Goal: Register for event/course

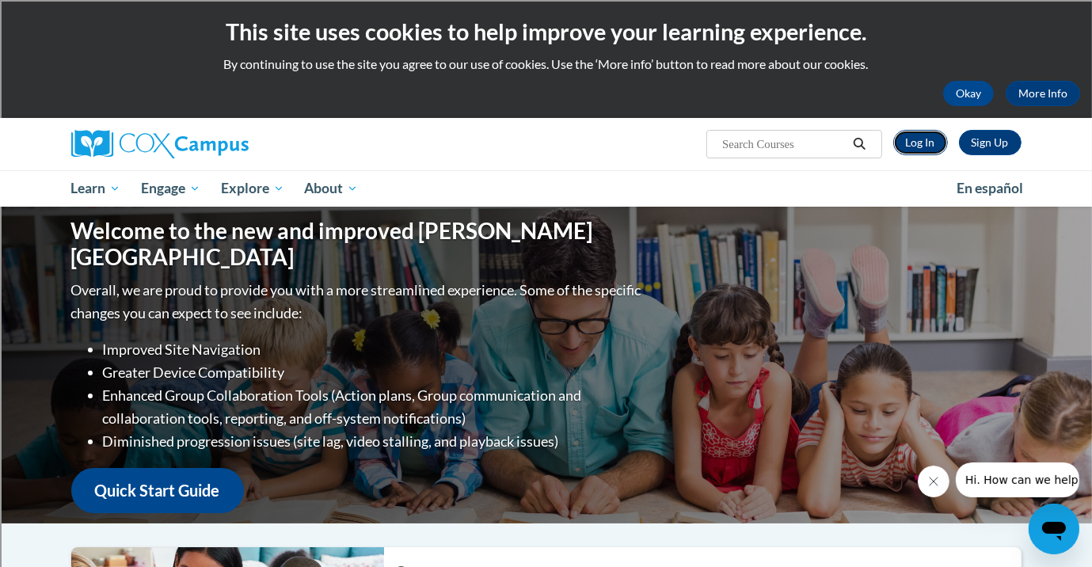
click at [925, 139] on link "Log In" at bounding box center [920, 142] width 55 height 25
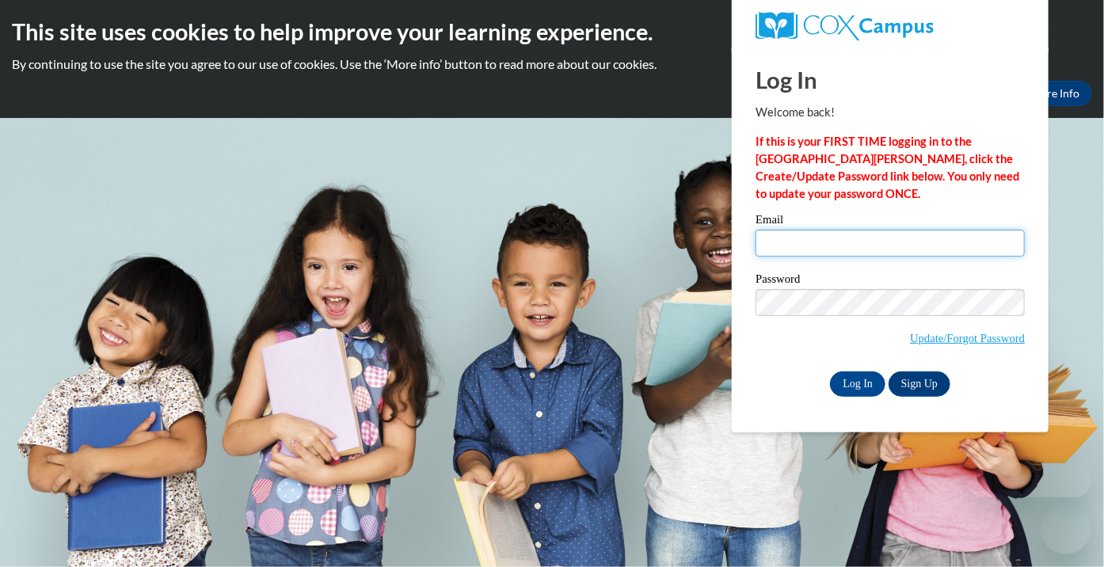
click at [890, 233] on input "Email" at bounding box center [889, 243] width 269 height 27
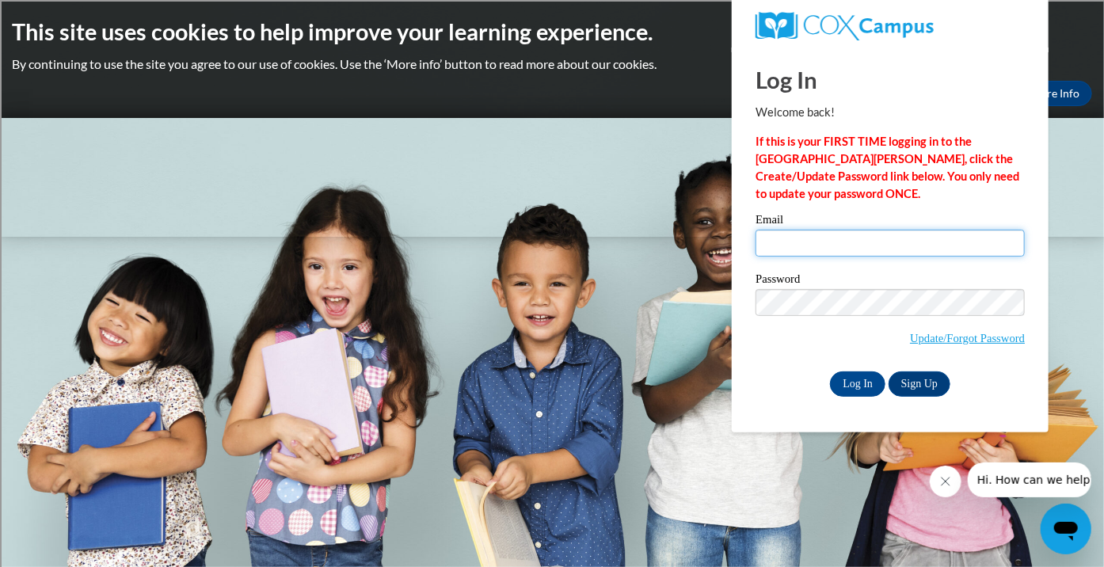
type input "[EMAIL_ADDRESS][DOMAIN_NAME]"
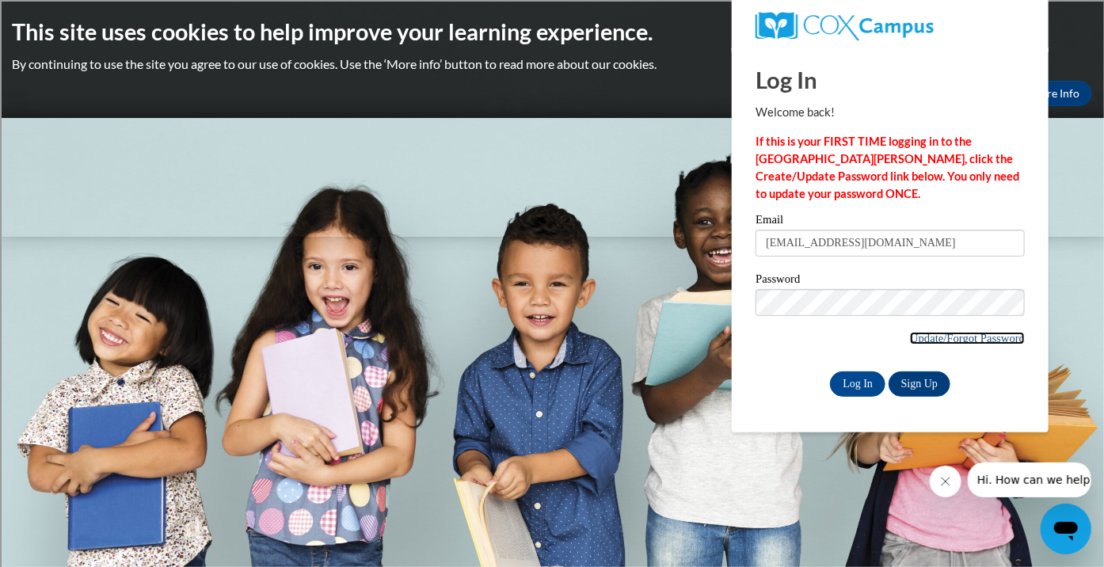
click at [915, 337] on link "Update/Forgot Password" at bounding box center [967, 338] width 115 height 13
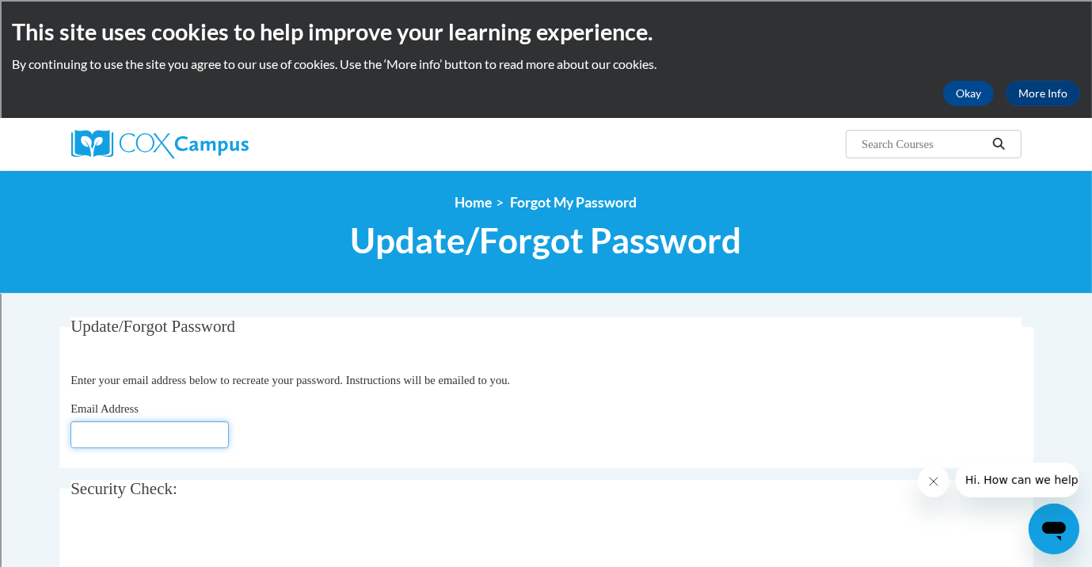
click at [205, 430] on input "Email Address" at bounding box center [149, 434] width 158 height 27
type input "kwhitney@sdb.k12.wi.us"
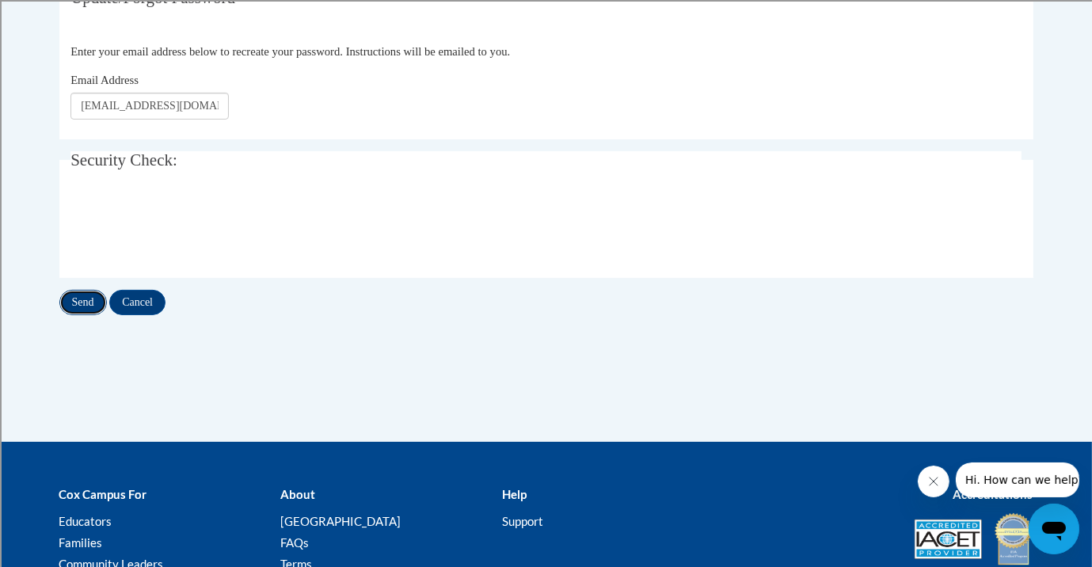
click at [88, 297] on input "Send" at bounding box center [83, 302] width 48 height 25
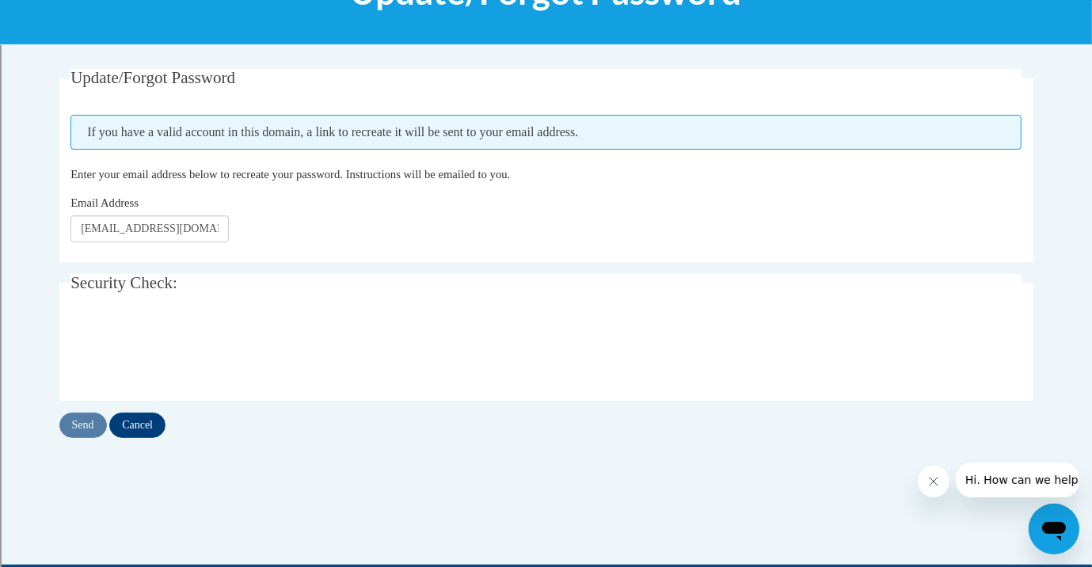
scroll to position [241, 0]
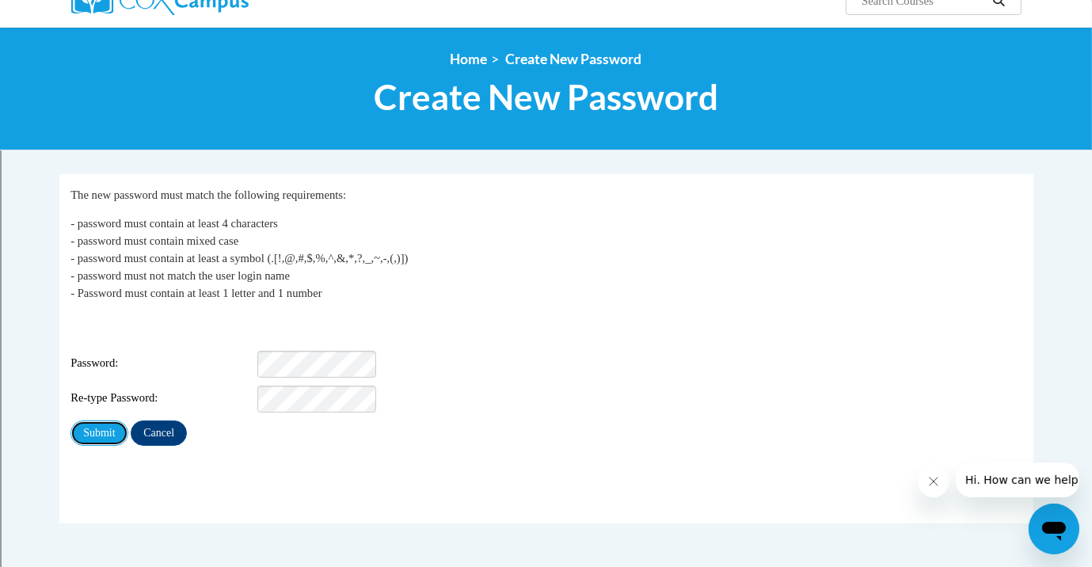
scroll to position [146, 0]
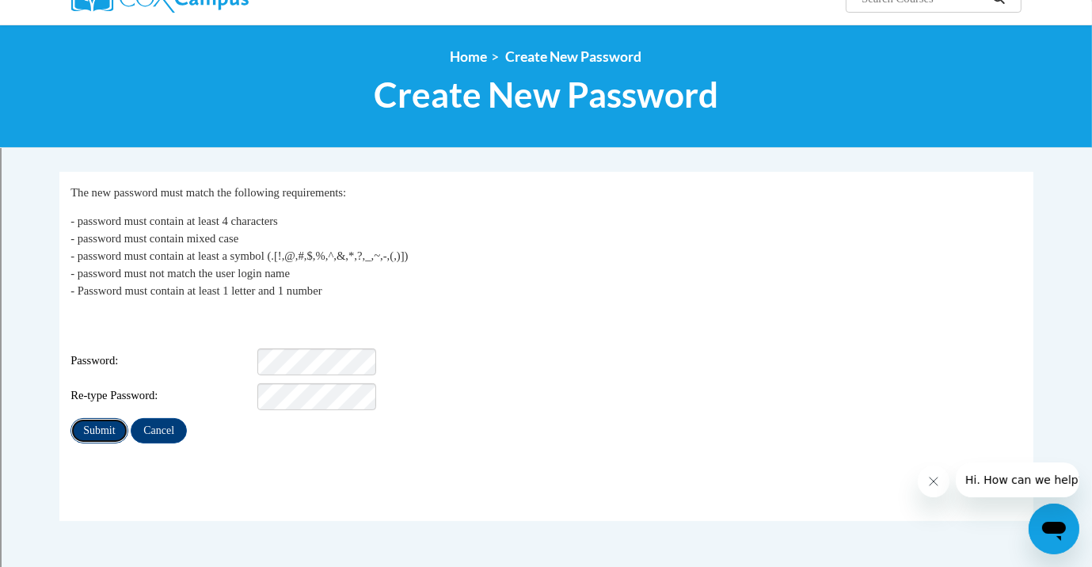
click at [111, 418] on input "Submit" at bounding box center [98, 430] width 57 height 25
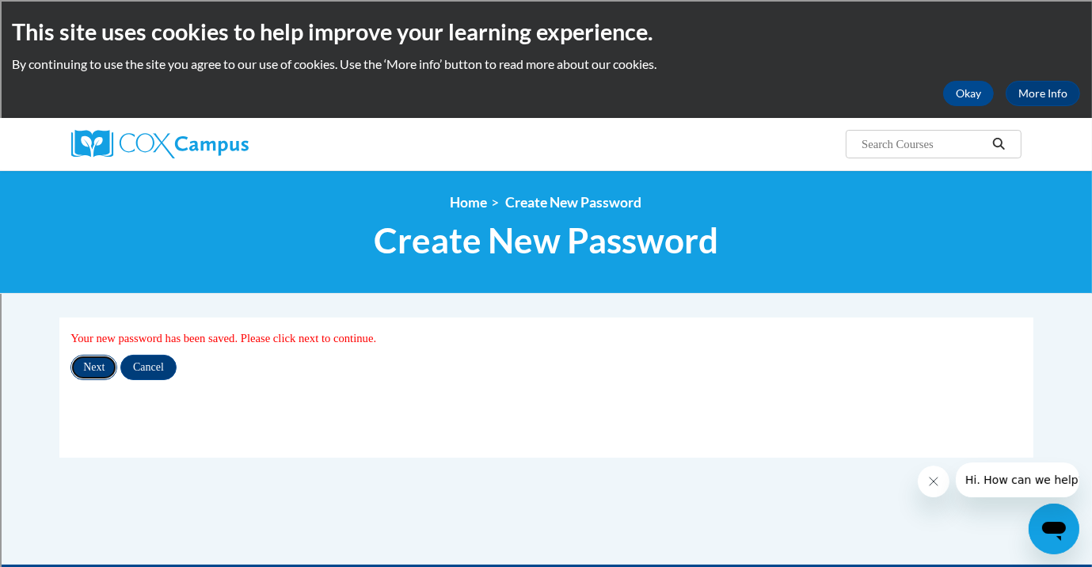
click at [86, 363] on input "Next" at bounding box center [93, 367] width 47 height 25
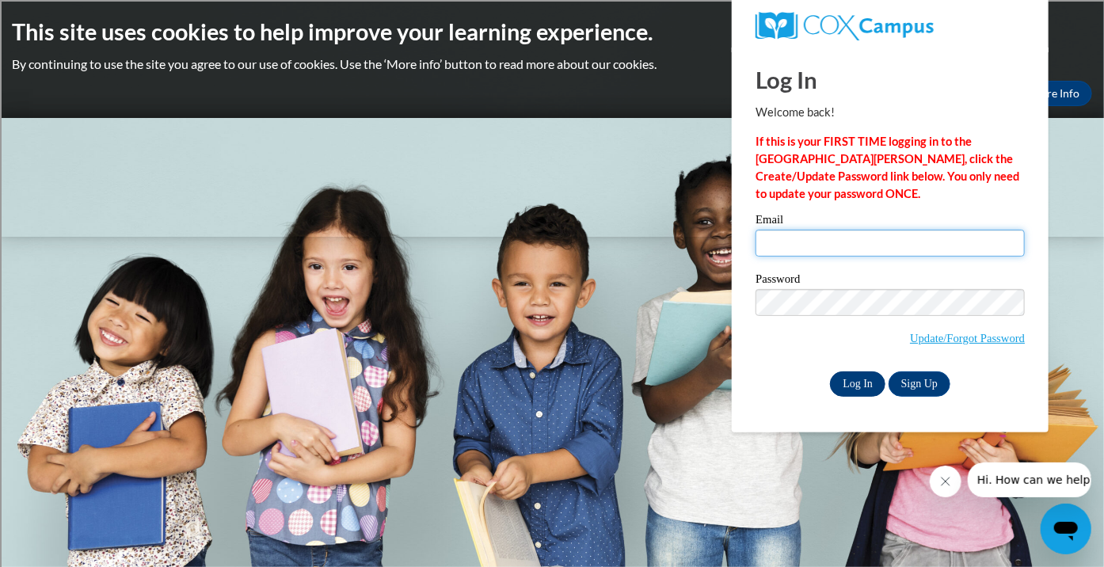
type input "kwhitney@sdb.k12.wi.us"
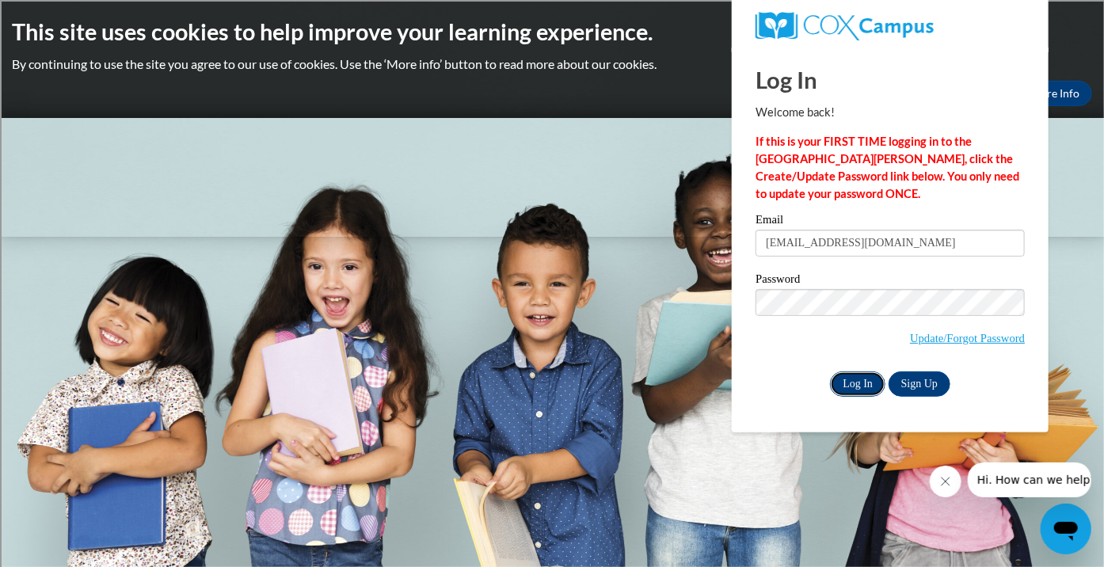
click at [860, 378] on input "Log In" at bounding box center [857, 383] width 55 height 25
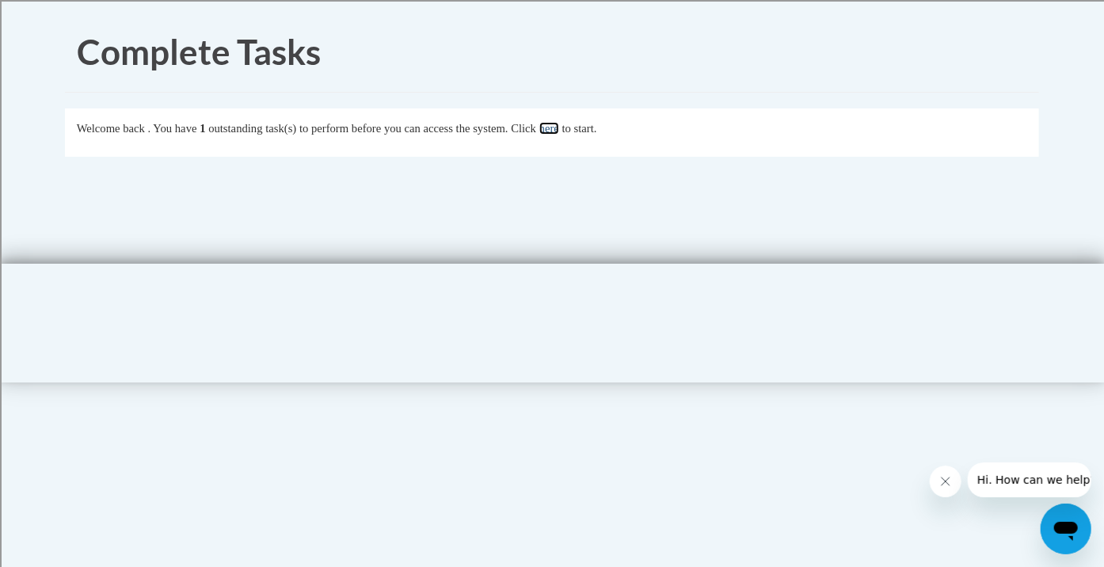
click at [559, 131] on link "here" at bounding box center [549, 128] width 20 height 13
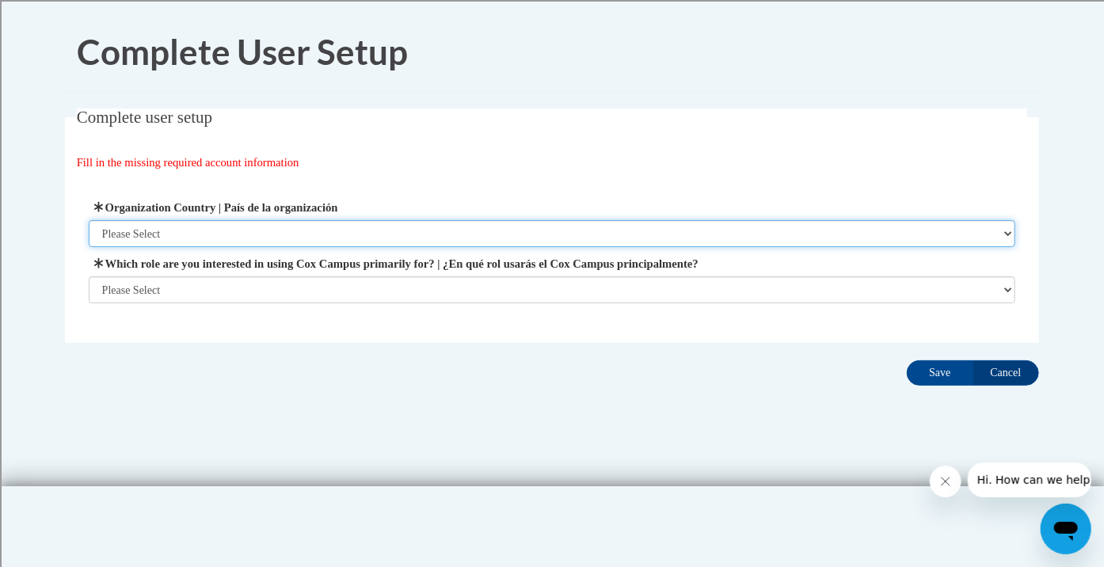
click at [530, 238] on select "Please Select United States | Estados Unidos Outside of the United States | Fue…" at bounding box center [552, 233] width 927 height 27
select select "ad49bcad-a171-4b2e-b99c-48b446064914"
click at [89, 220] on select "Please Select United States | Estados Unidos Outside of the United States | Fue…" at bounding box center [552, 233] width 927 height 27
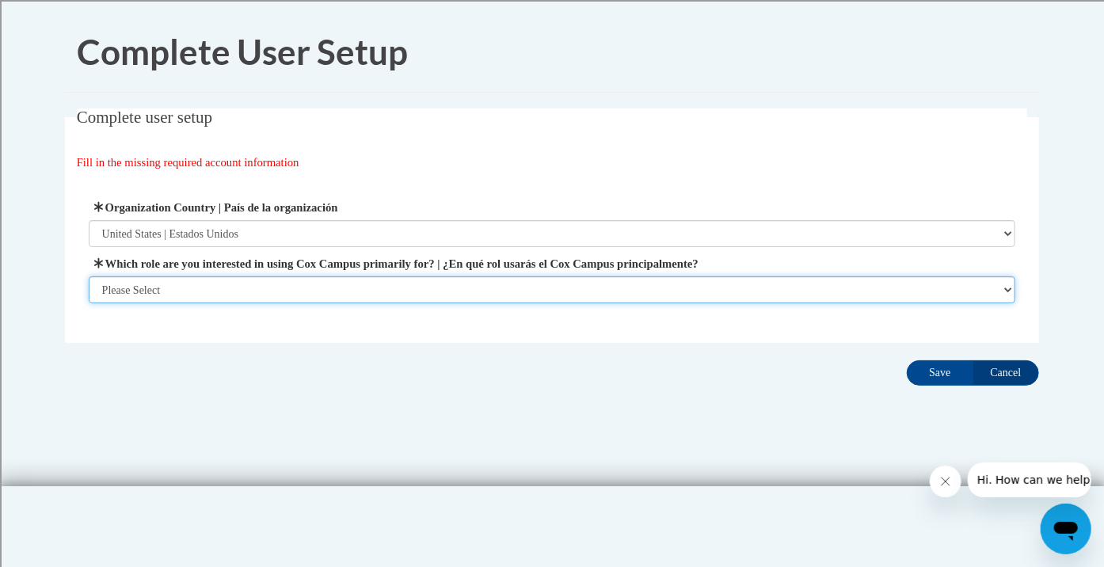
click at [509, 291] on select "Please Select College/University | Colegio/Universidad Community/Nonprofit Part…" at bounding box center [552, 289] width 927 height 27
select select "fbf2d438-af2f-41f8-98f1-81c410e29de3"
click at [89, 303] on select "Please Select College/University | Colegio/Universidad Community/Nonprofit Part…" at bounding box center [552, 289] width 927 height 27
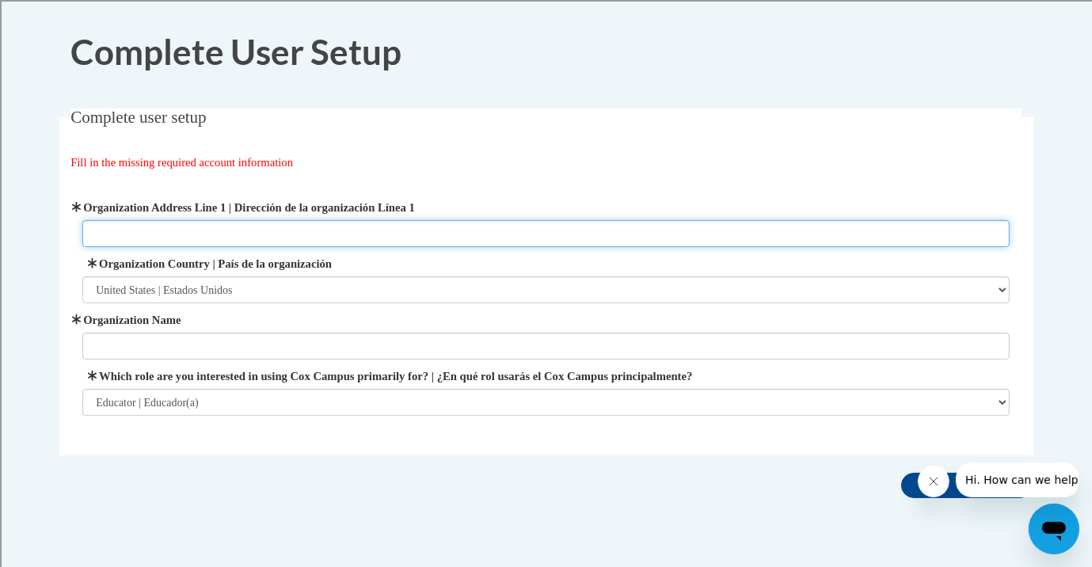
click at [446, 230] on input "Organization Address Line 1 | Dirección de la organización Línea 1" at bounding box center [545, 233] width 927 height 27
click at [303, 234] on input "Organization Address Line 1 | Dirección de la organización Línea 1" at bounding box center [545, 233] width 927 height 27
type input "625 Eighth St."
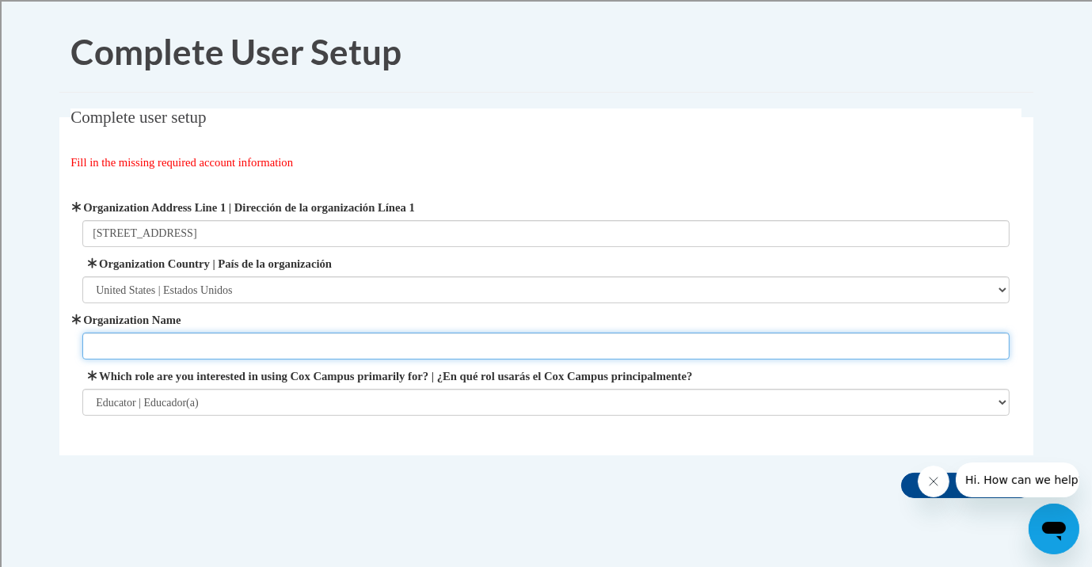
click at [317, 335] on input "Organization Name" at bounding box center [545, 346] width 927 height 27
type input "School District of Beloit"
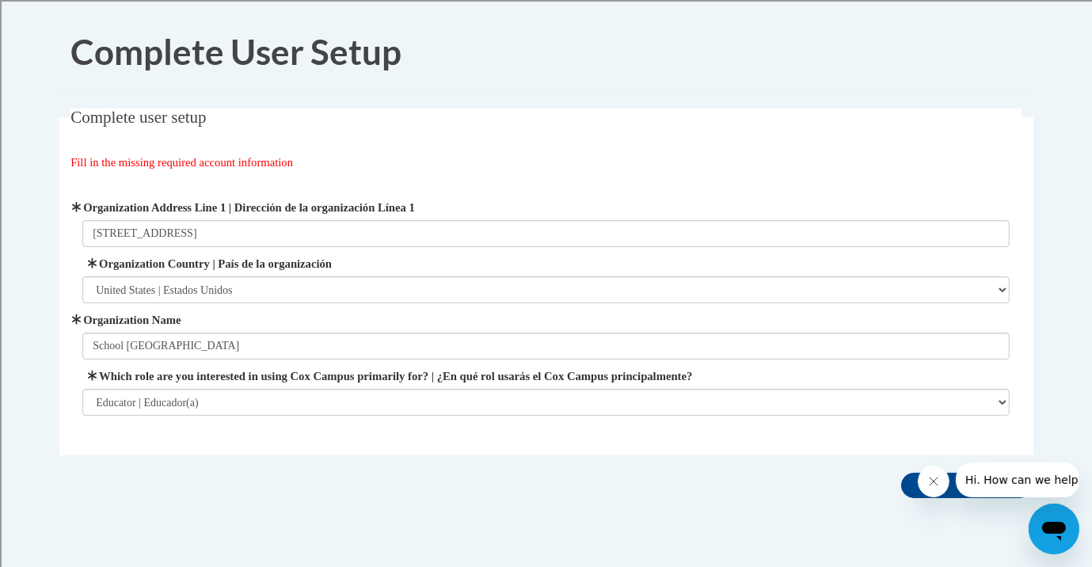
click at [199, 219] on span "Organization Address Line 1 | Dirección de la organización Línea 1 625 Eighth S…" at bounding box center [545, 223] width 927 height 48
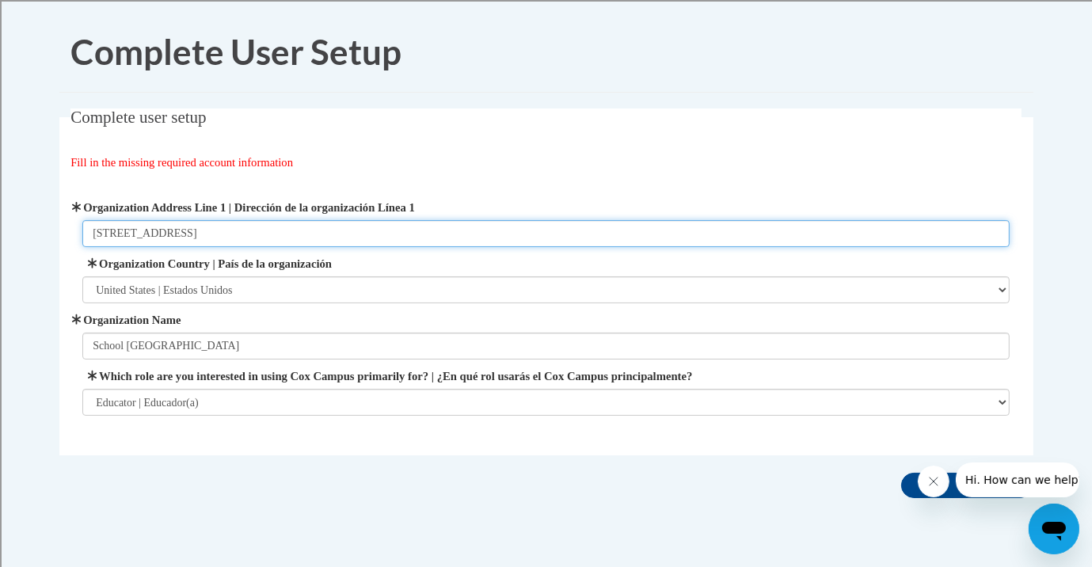
click at [199, 238] on input "625 Eighth St." at bounding box center [545, 233] width 927 height 27
type input "625 Eighth St. Beloit Wi 53511"
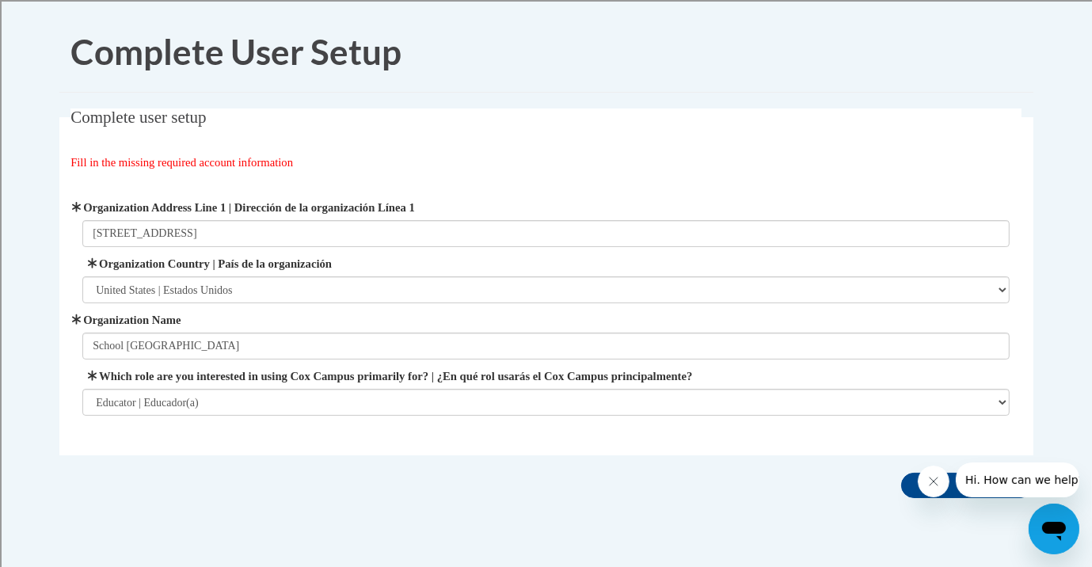
click at [421, 477] on div "Complete user setup Fill in the missing required account information User Profi…" at bounding box center [547, 306] width 998 height 396
click at [927, 485] on icon "Close message from company" at bounding box center [932, 480] width 13 height 13
click at [921, 487] on input "Save" at bounding box center [934, 485] width 67 height 25
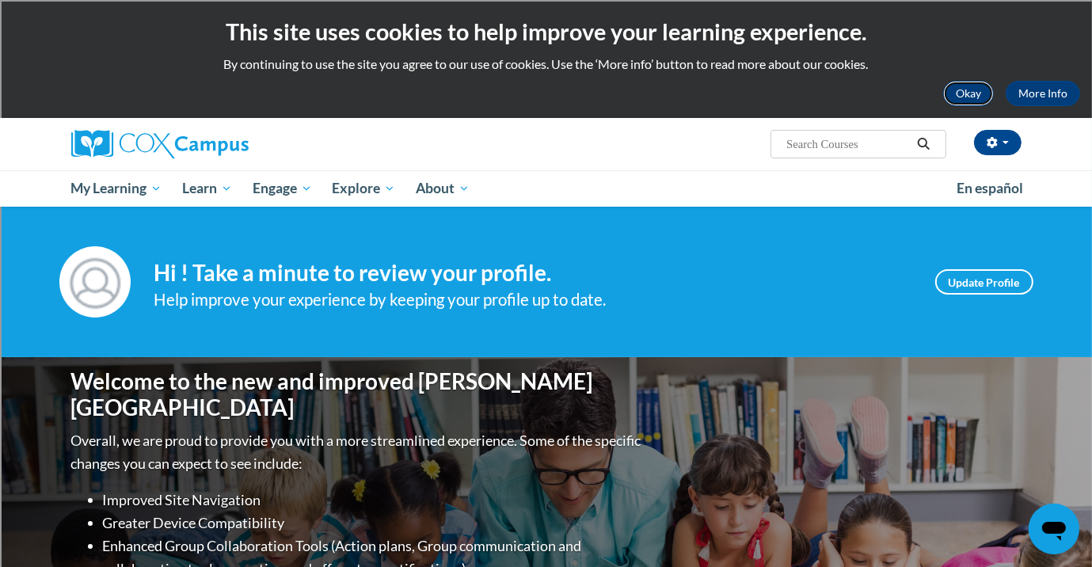
click at [973, 87] on button "Okay" at bounding box center [968, 93] width 51 height 25
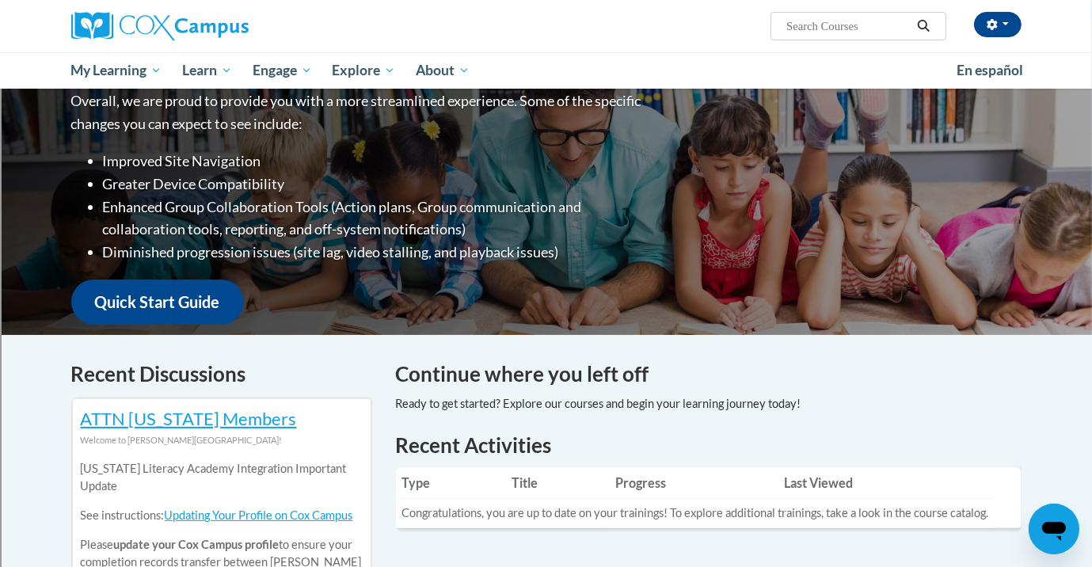
scroll to position [193, 0]
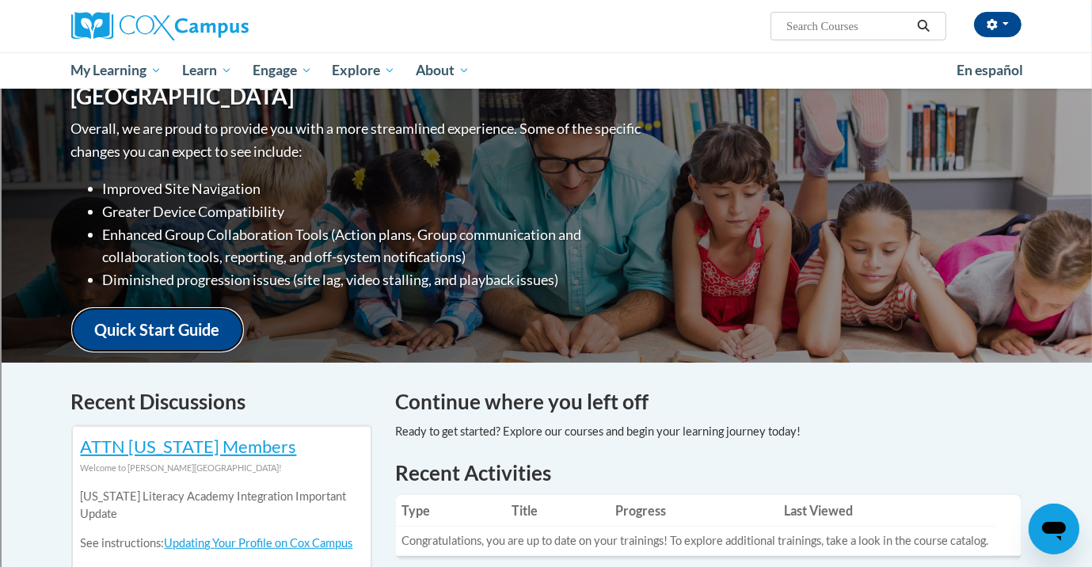
click at [141, 320] on link "Quick Start Guide" at bounding box center [157, 329] width 173 height 45
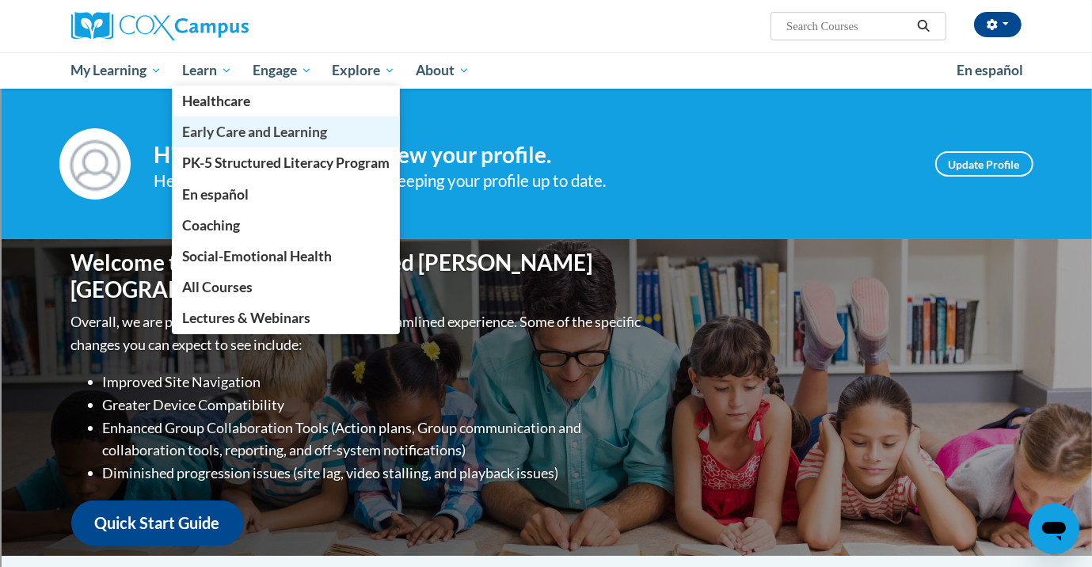
scroll to position [13, 0]
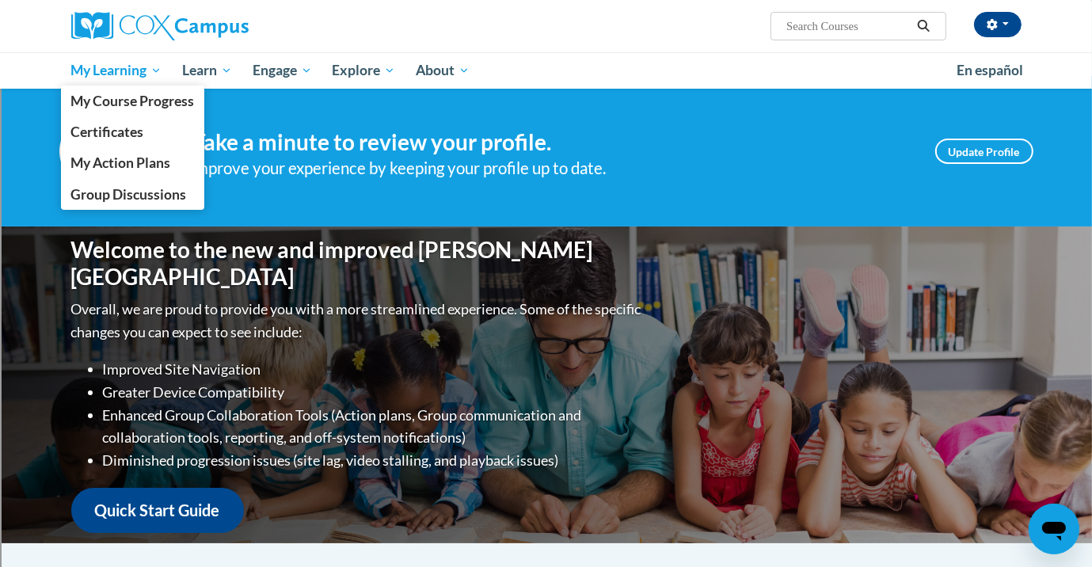
click at [146, 78] on span "My Learning" at bounding box center [115, 70] width 91 height 19
click at [149, 97] on span "My Course Progress" at bounding box center [132, 101] width 124 height 17
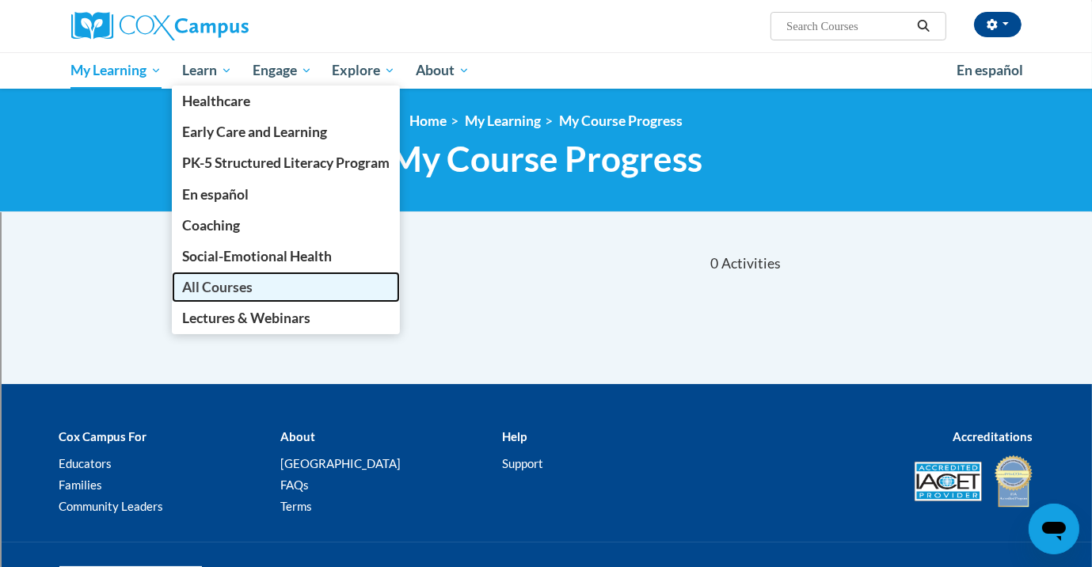
click at [266, 291] on link "All Courses" at bounding box center [286, 287] width 228 height 31
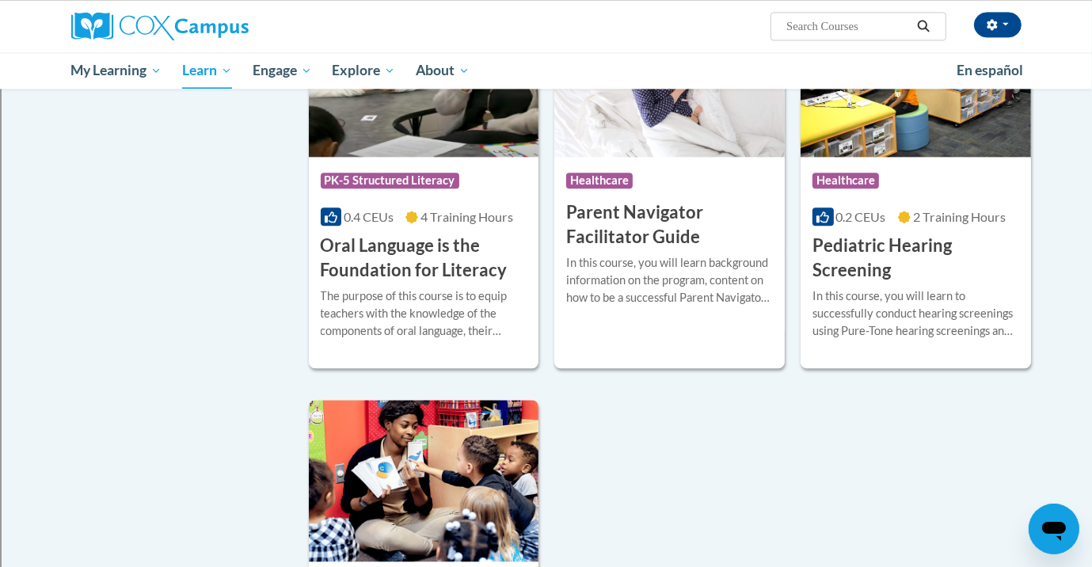
scroll to position [3281, 0]
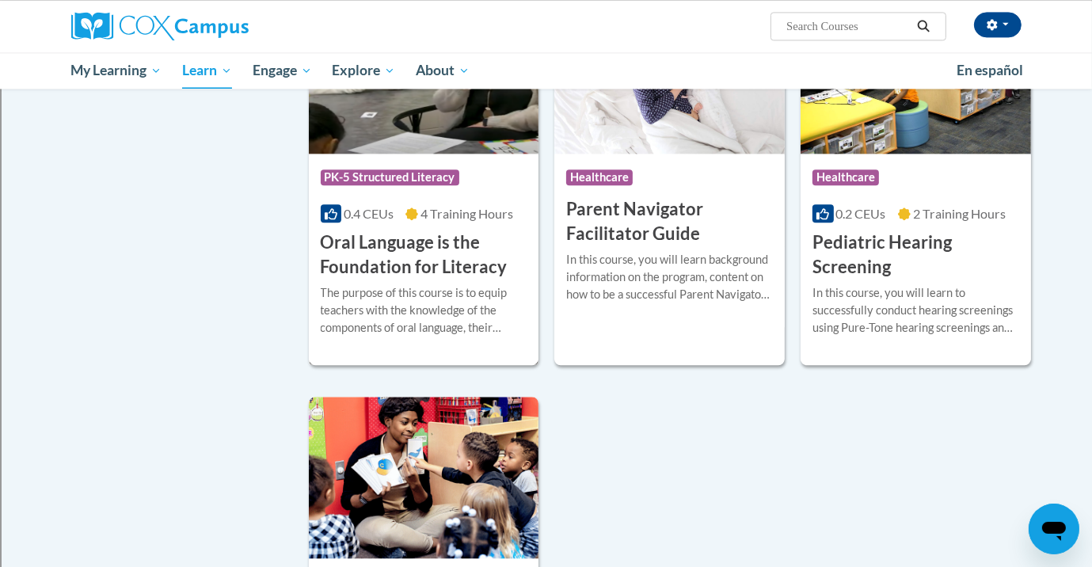
click at [439, 265] on h3 "Oral Language is the Foundation for Literacy" at bounding box center [424, 254] width 207 height 49
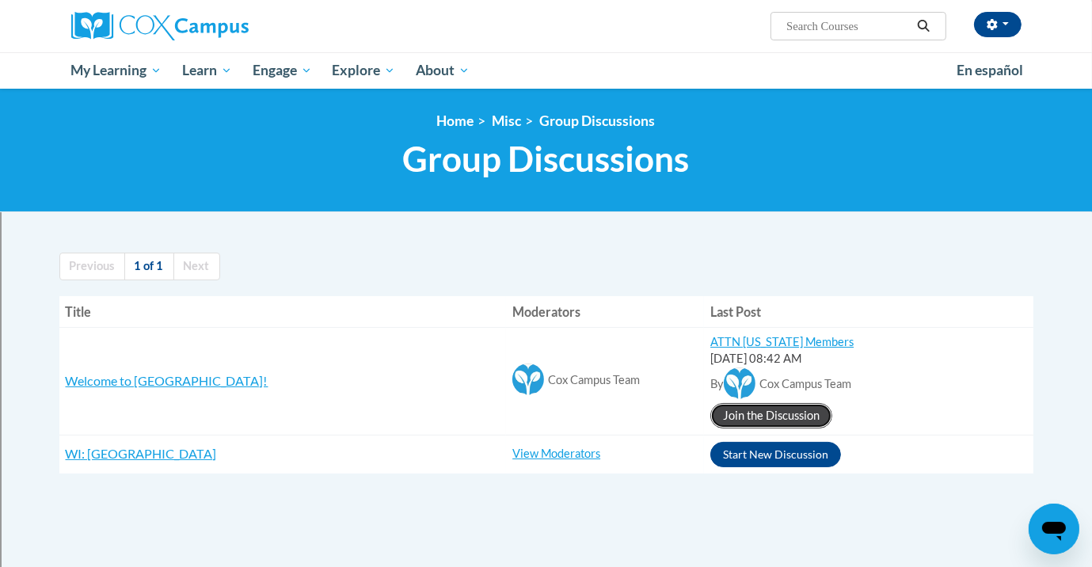
click at [710, 420] on link "Join the Discussion" at bounding box center [771, 415] width 122 height 25
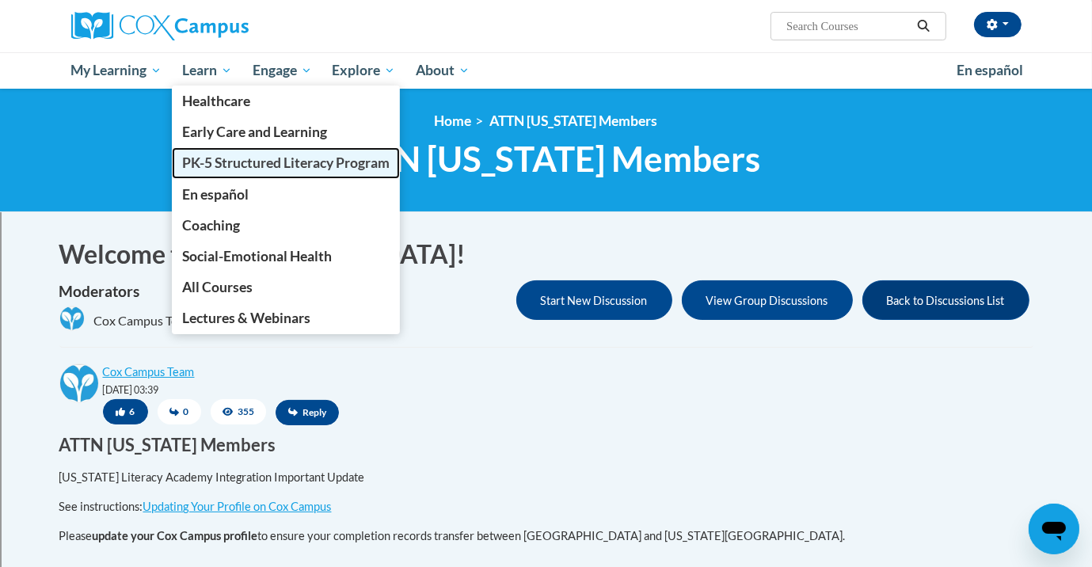
click at [232, 167] on span "PK-5 Structured Literacy Program" at bounding box center [285, 162] width 207 height 17
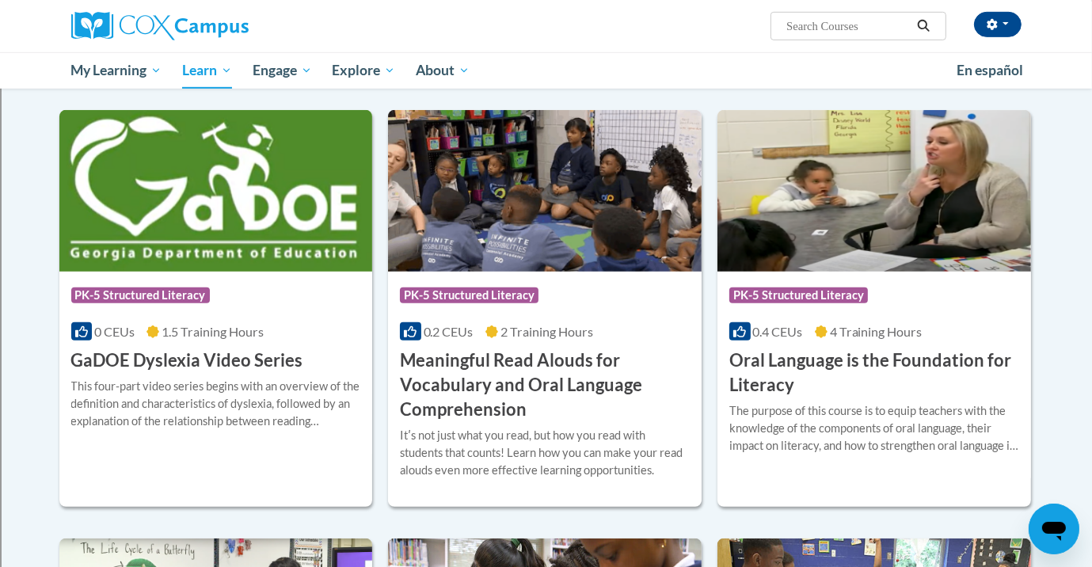
scroll to position [817, 0]
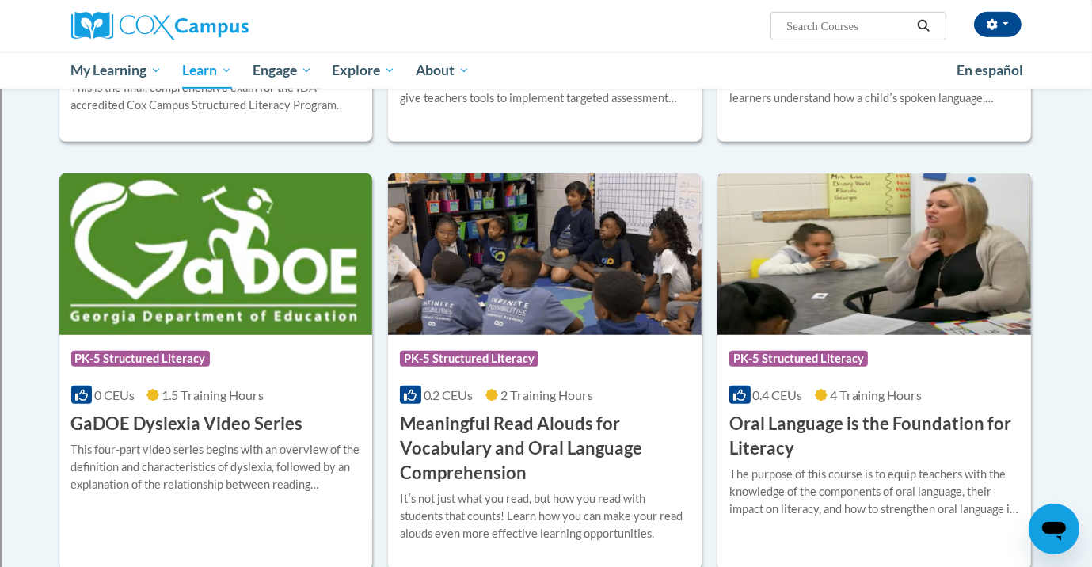
click at [827, 424] on h3 "Oral Language is the Foundation for Literacy" at bounding box center [874, 436] width 290 height 49
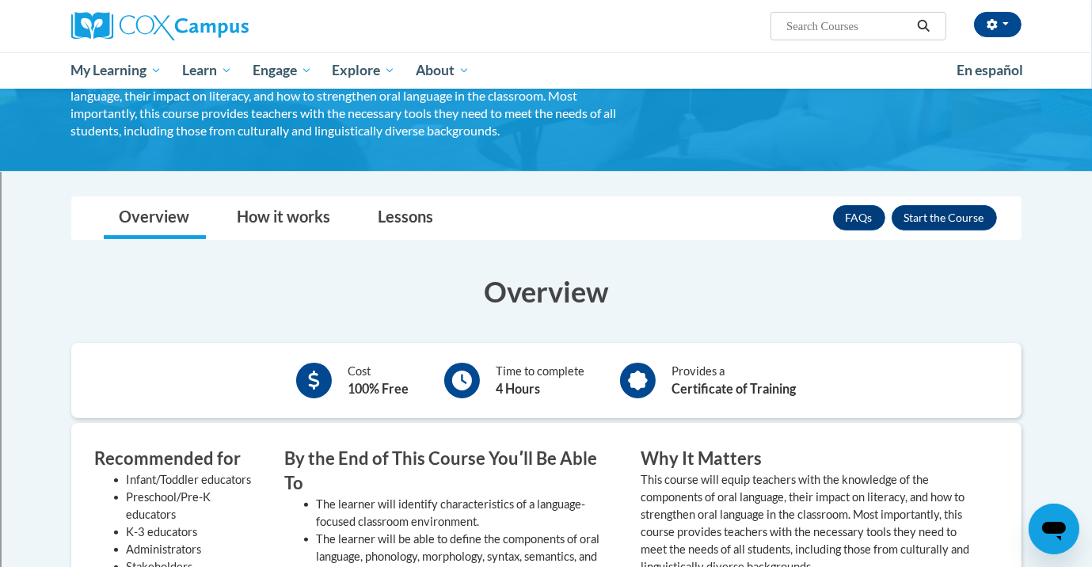
scroll to position [147, 0]
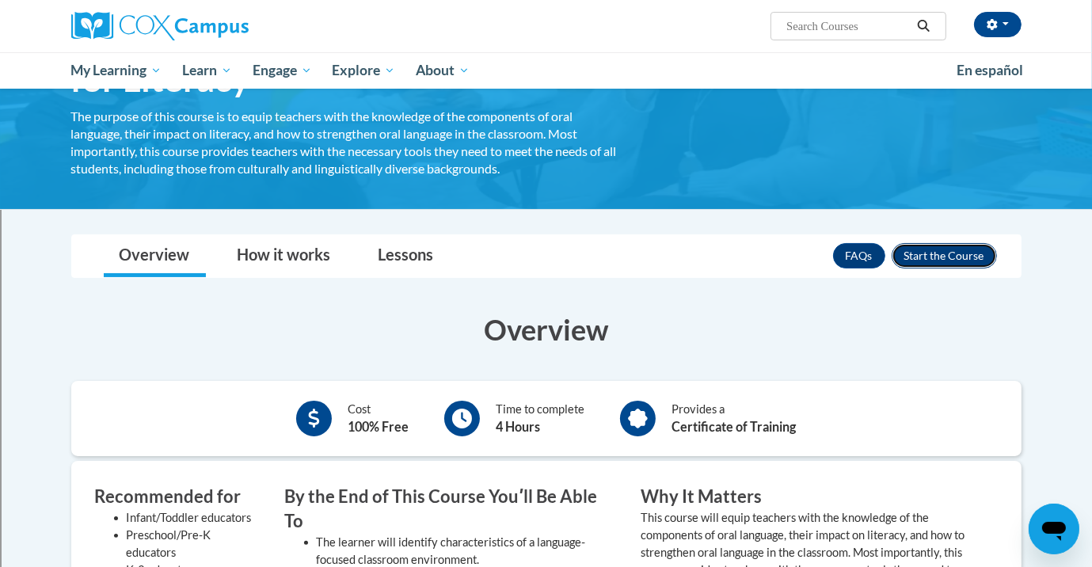
click at [945, 249] on button "Enroll" at bounding box center [944, 255] width 105 height 25
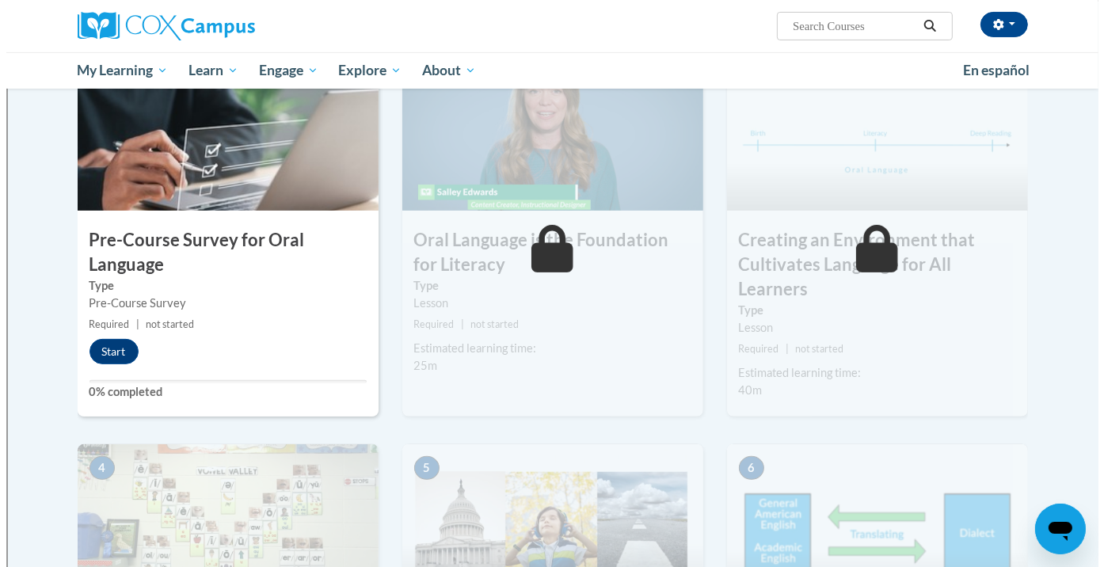
scroll to position [361, 0]
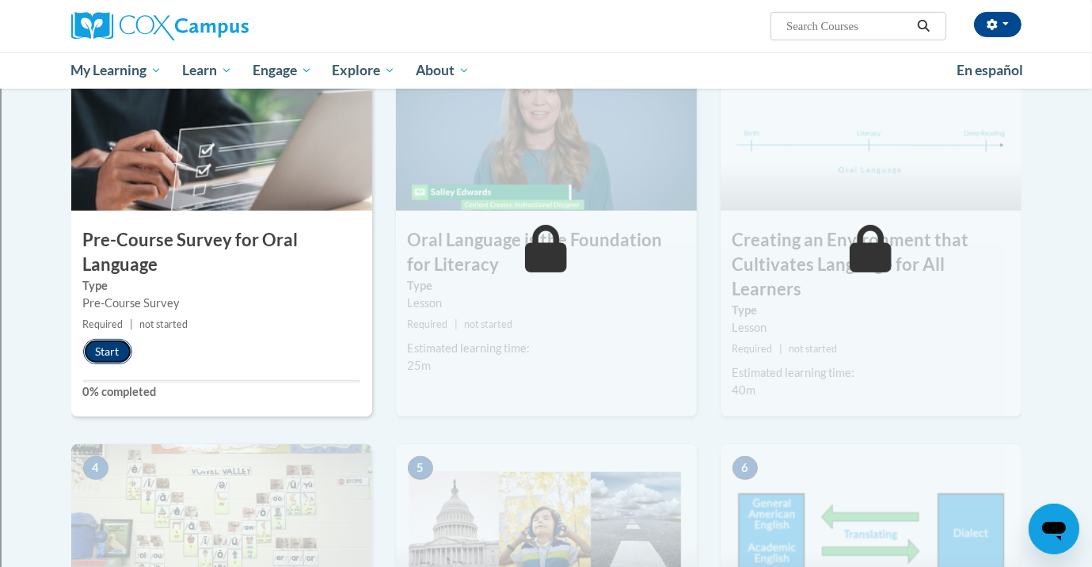
click at [108, 341] on button "Start" at bounding box center [107, 351] width 49 height 25
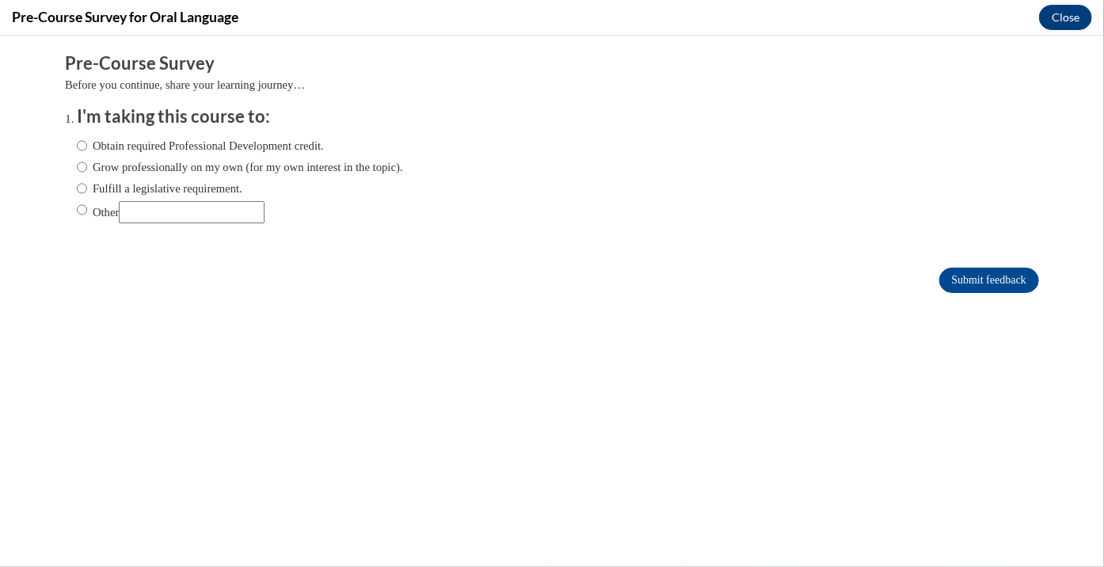
scroll to position [0, 0]
click at [121, 188] on label "Fulfill a legislative requirement." at bounding box center [159, 187] width 165 height 17
click at [87, 188] on input "Fulfill a legislative requirement." at bounding box center [82, 187] width 10 height 17
radio input "true"
click at [979, 279] on input "Submit feedback" at bounding box center [989, 279] width 100 height 25
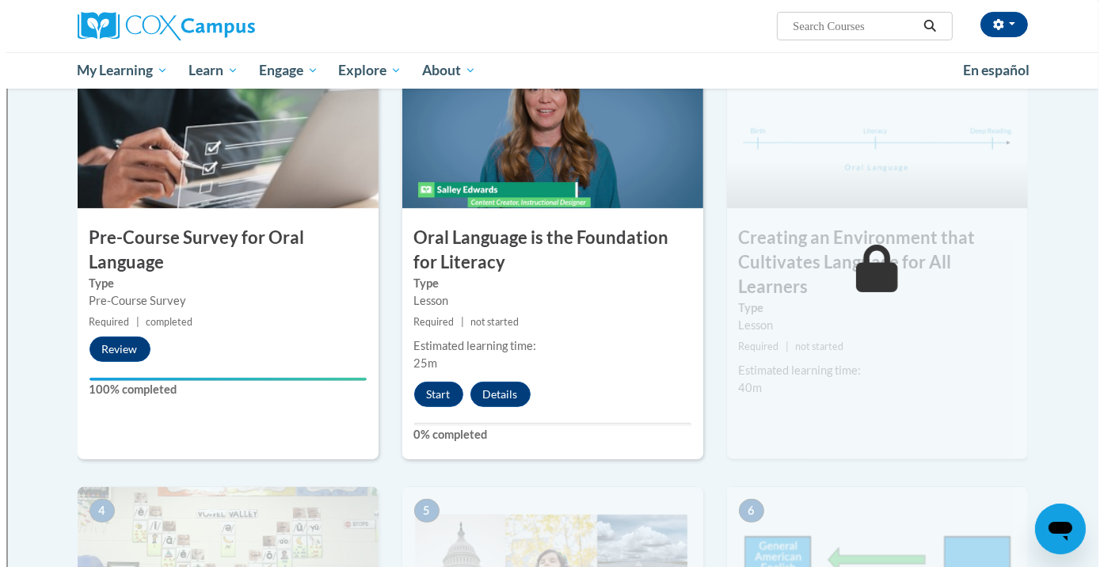
scroll to position [364, 0]
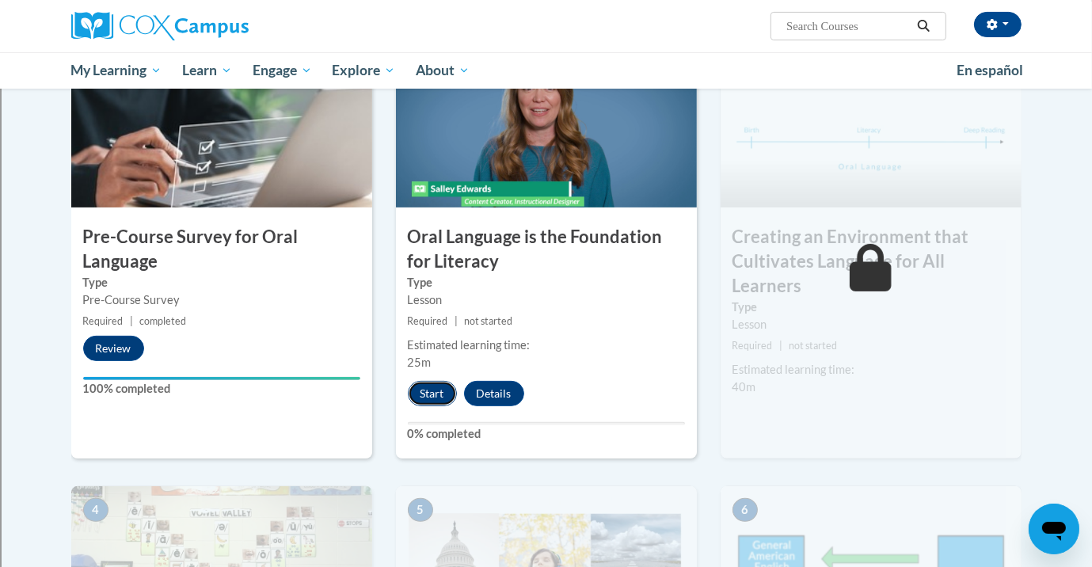
click at [435, 393] on button "Start" at bounding box center [432, 393] width 49 height 25
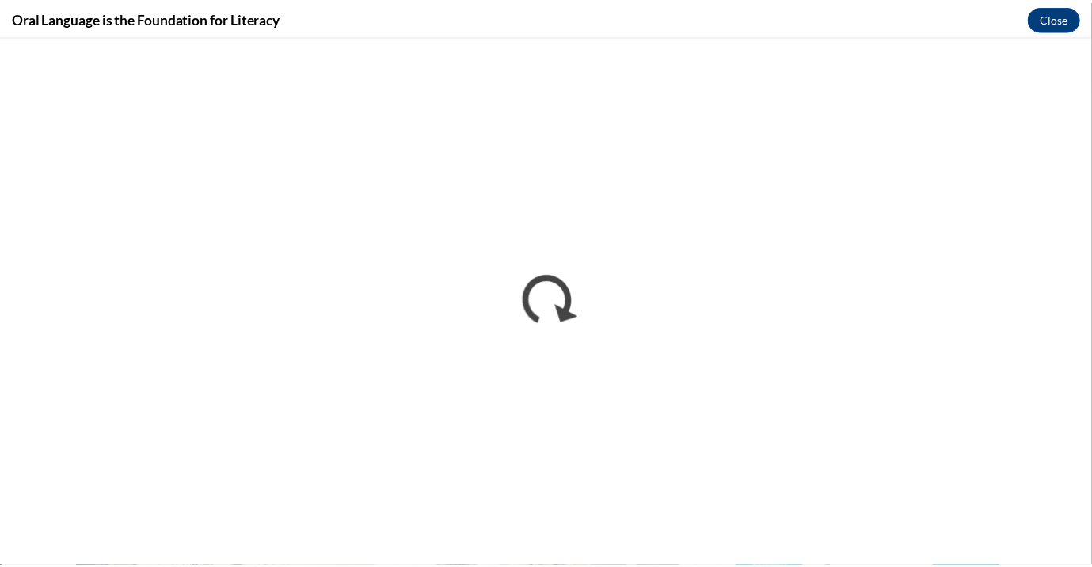
scroll to position [0, 0]
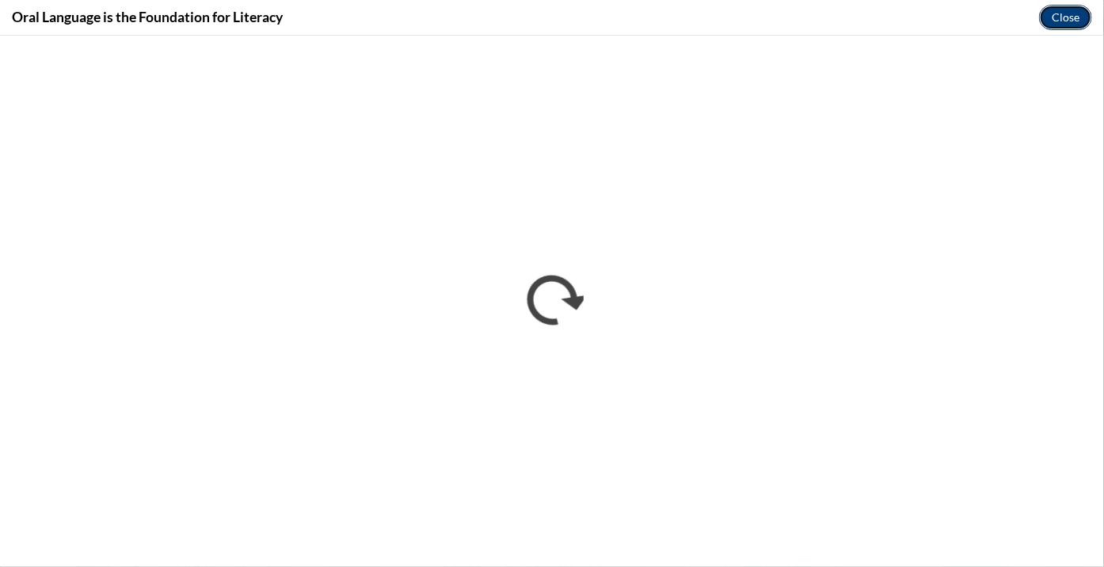
click at [1059, 9] on button "Close" at bounding box center [1065, 17] width 53 height 25
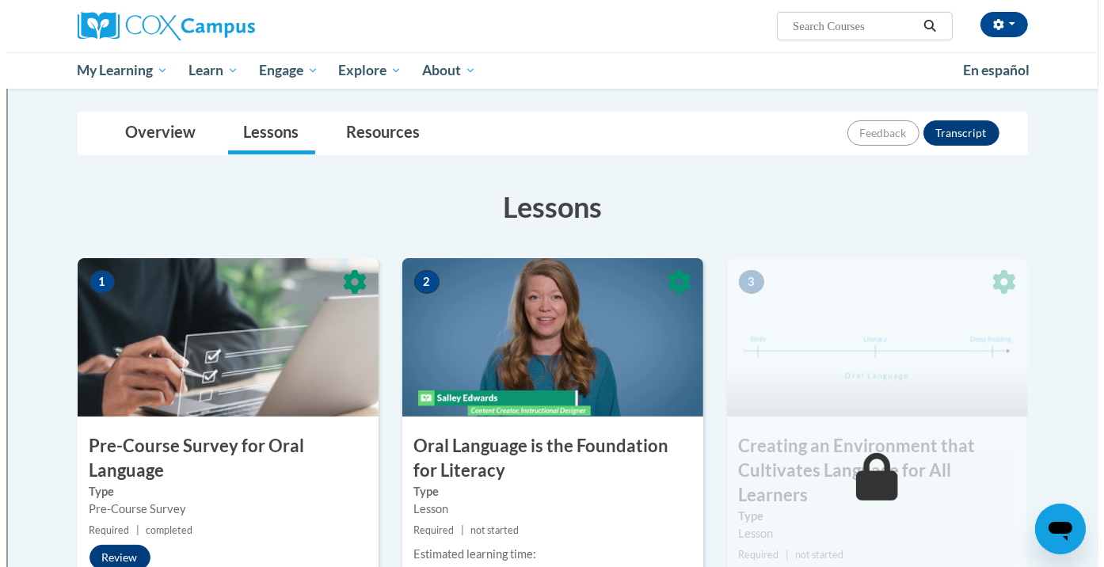
scroll to position [447, 0]
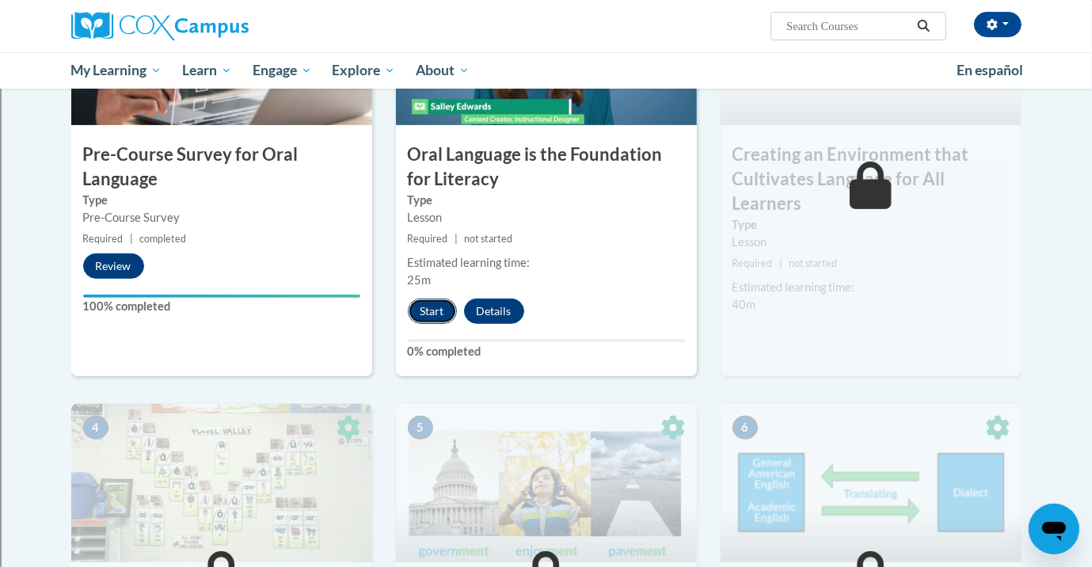
click at [432, 311] on button "Start" at bounding box center [432, 311] width 49 height 25
